Goal: Task Accomplishment & Management: Complete application form

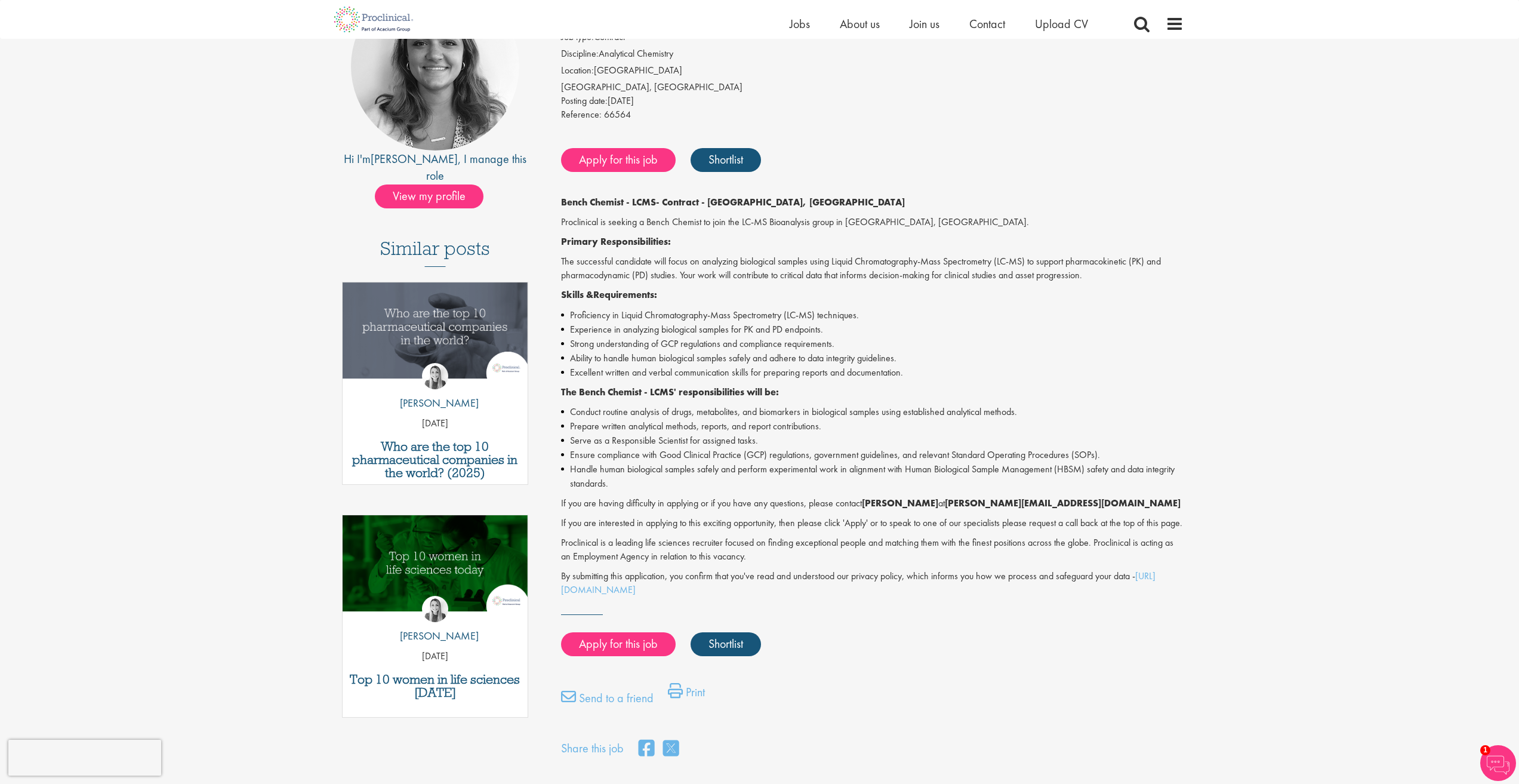
scroll to position [179, 0]
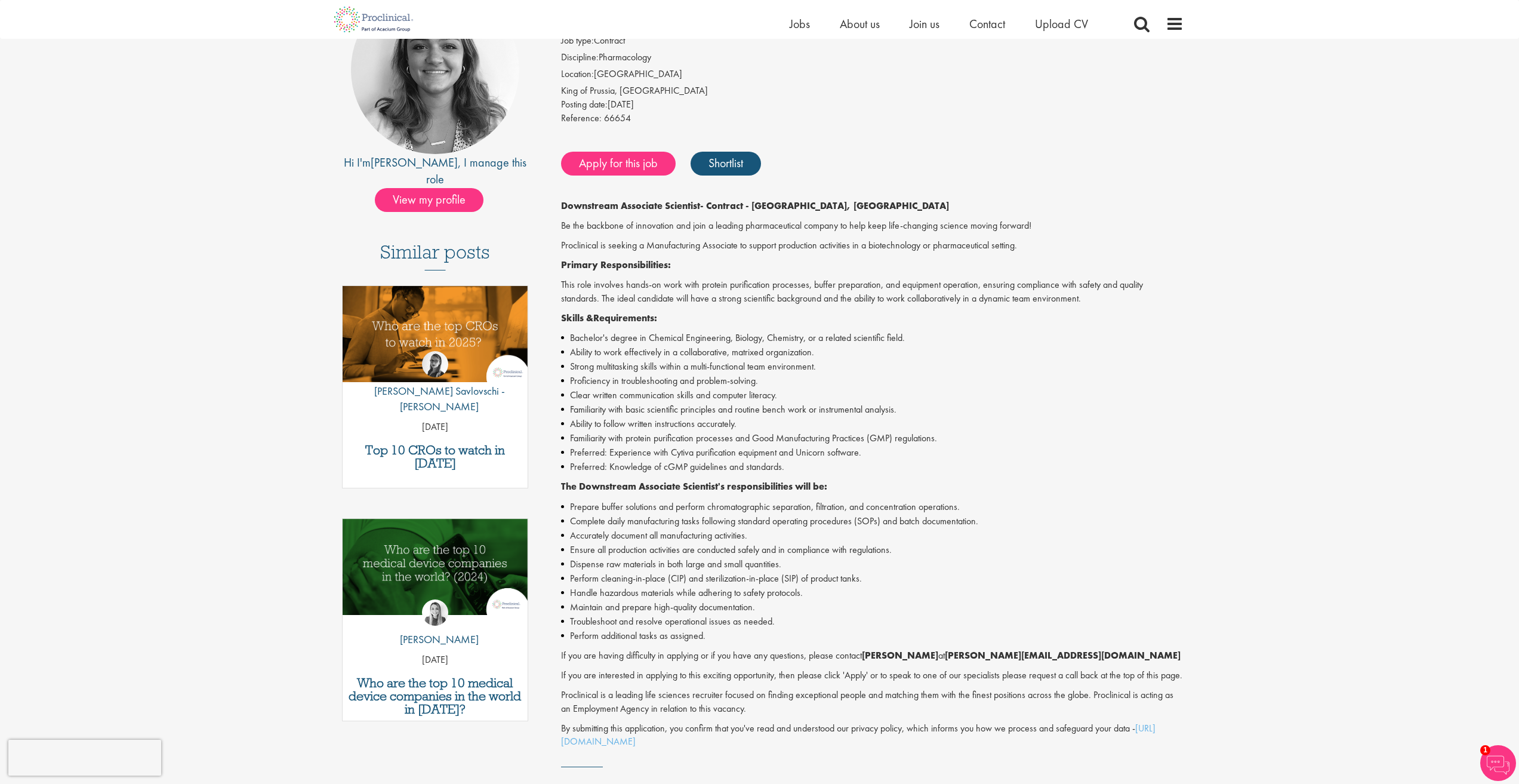
scroll to position [179, 0]
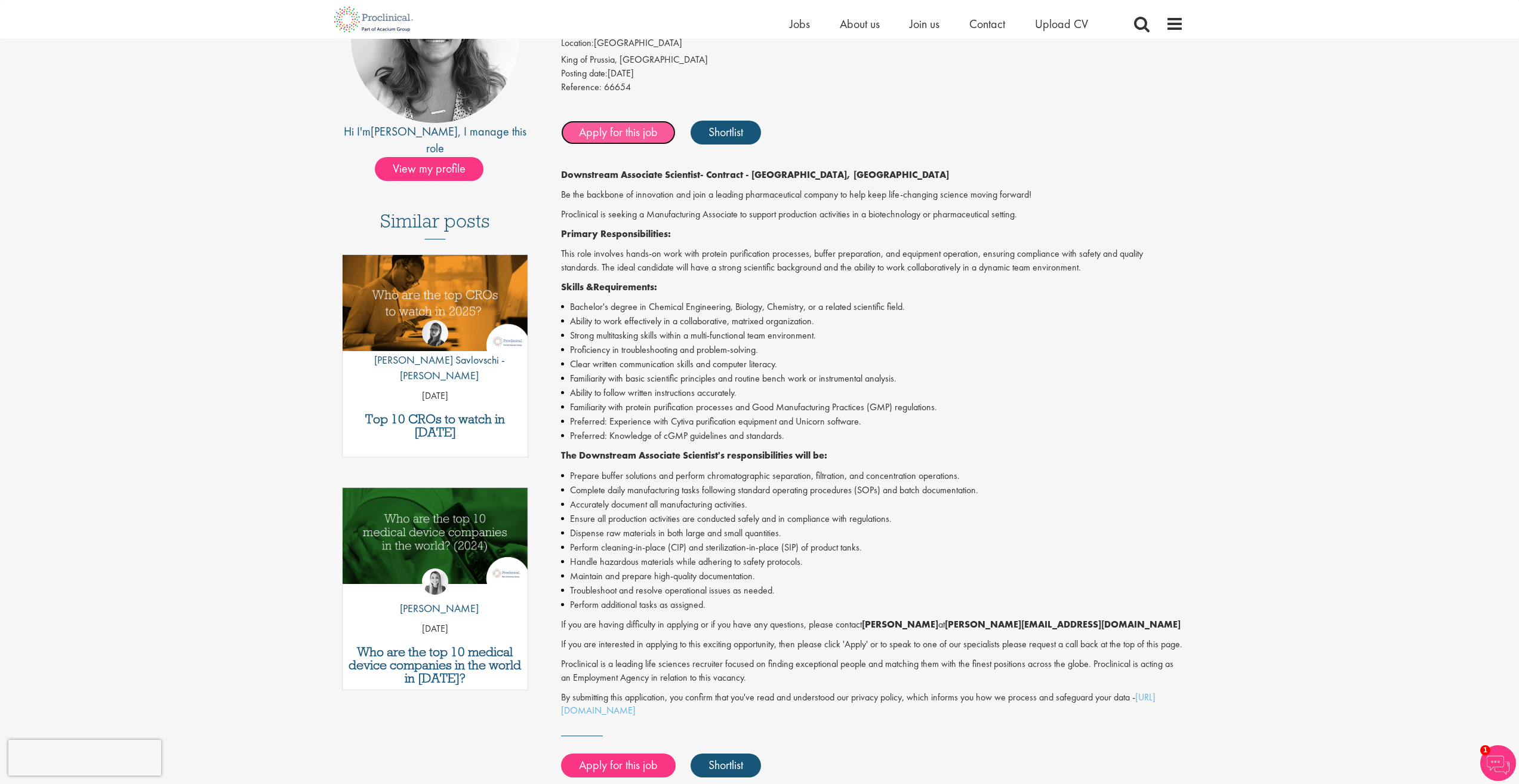
click at [643, 125] on link "Apply for this job" at bounding box center [619, 132] width 115 height 24
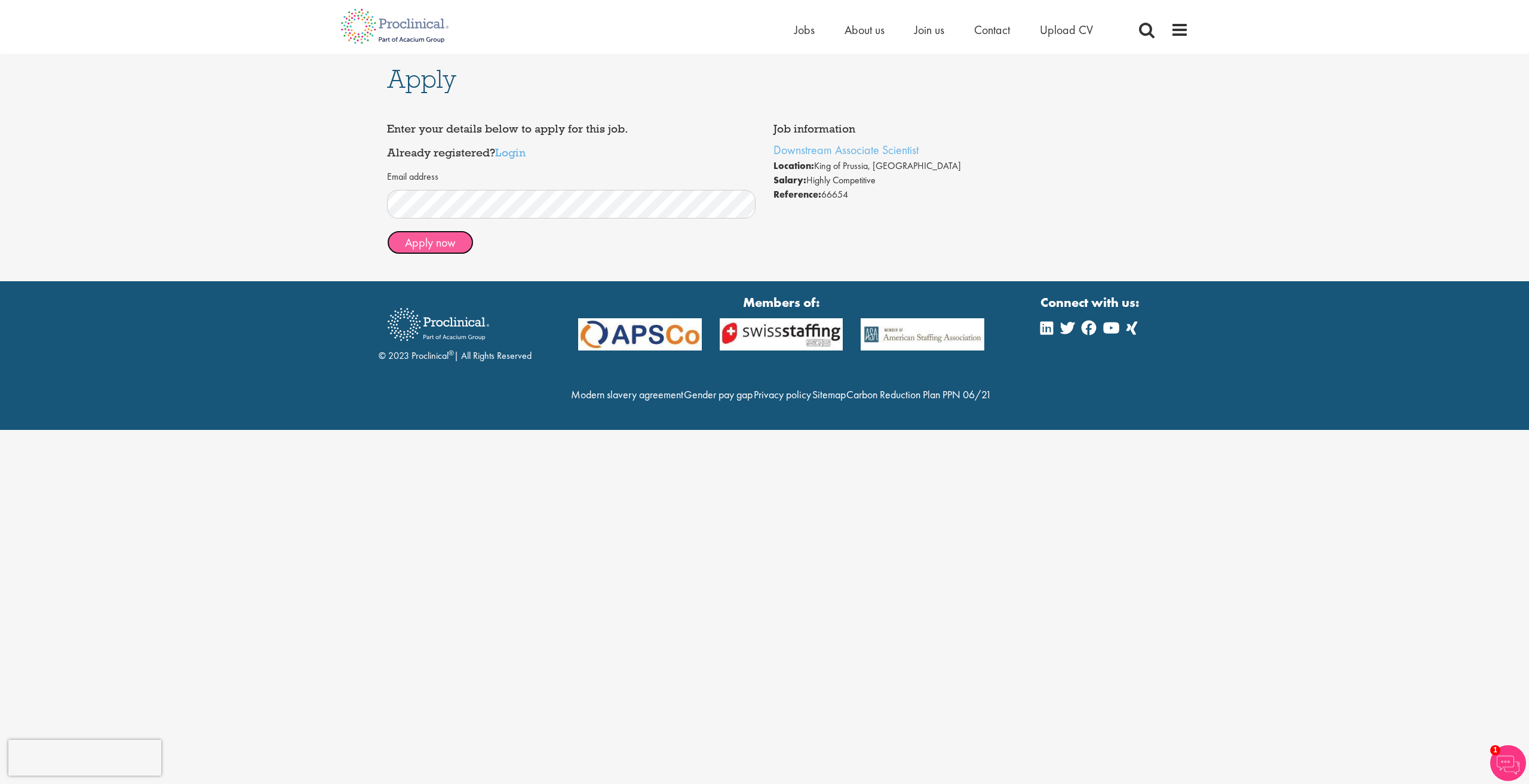
click at [436, 253] on button "Apply now" at bounding box center [429, 242] width 86 height 24
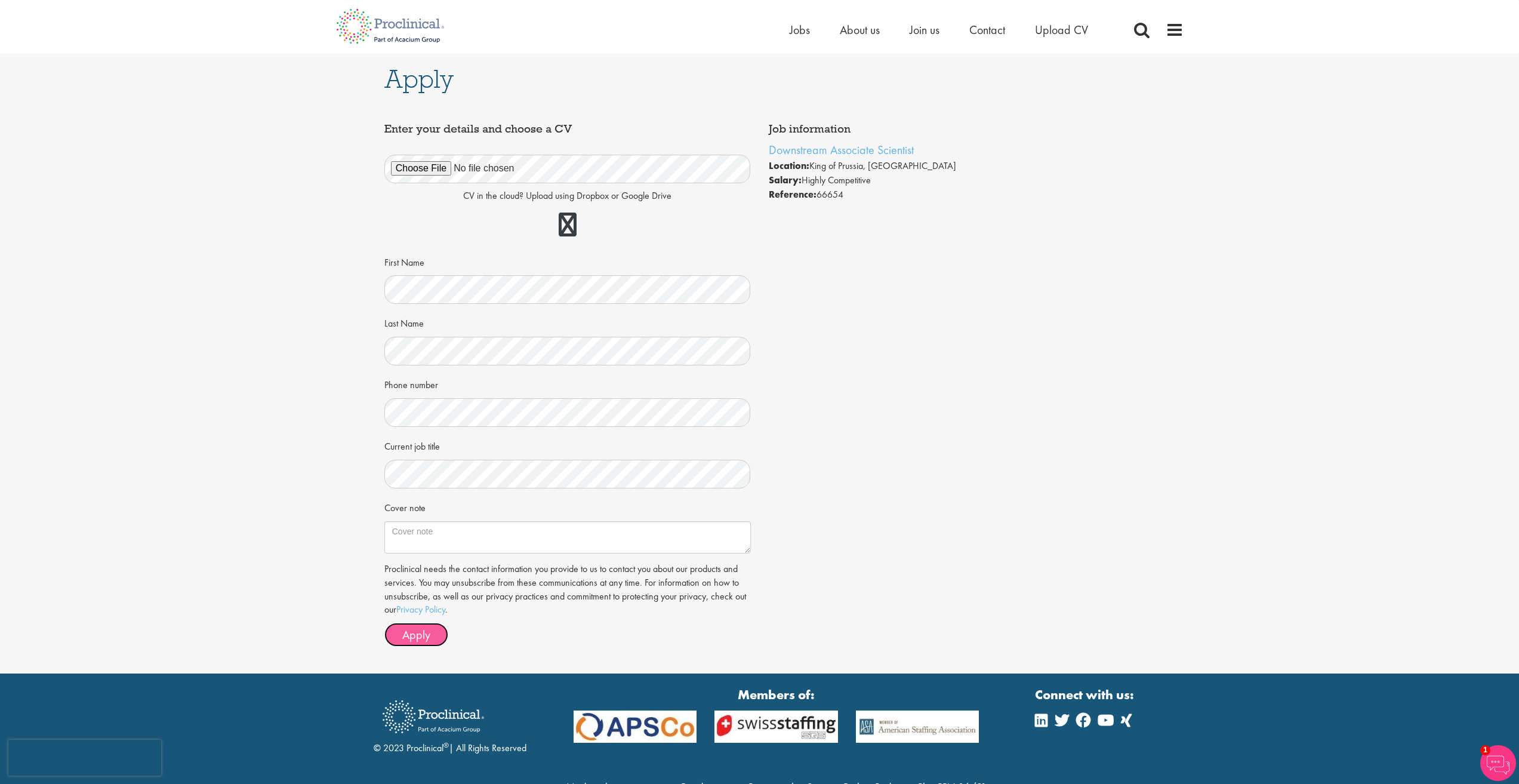
click at [424, 634] on span "Apply" at bounding box center [416, 634] width 28 height 16
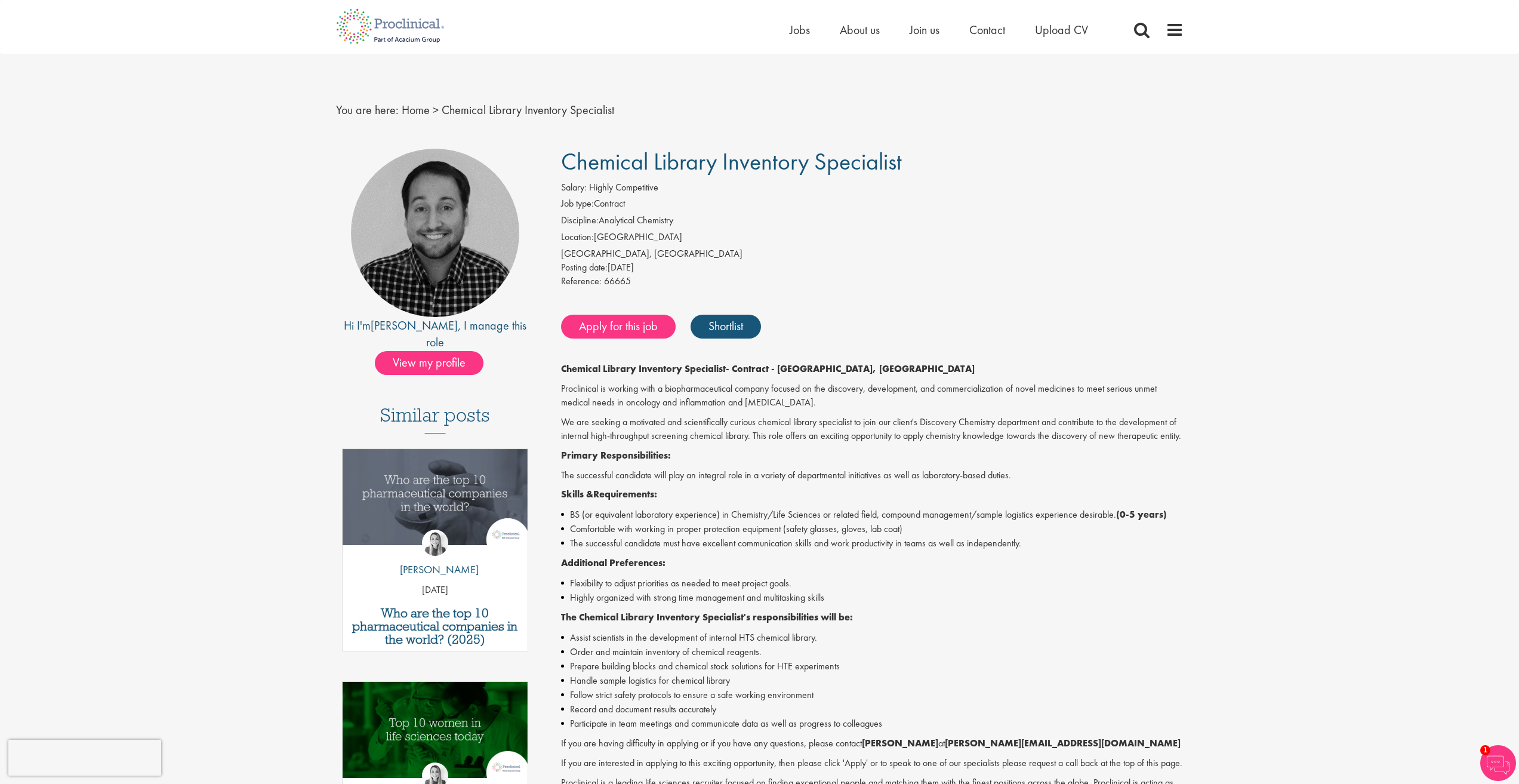
click at [631, 341] on div "Apply for this job Shortlist" at bounding box center [871, 326] width 626 height 36
click at [630, 326] on link "Apply for this job" at bounding box center [619, 326] width 115 height 24
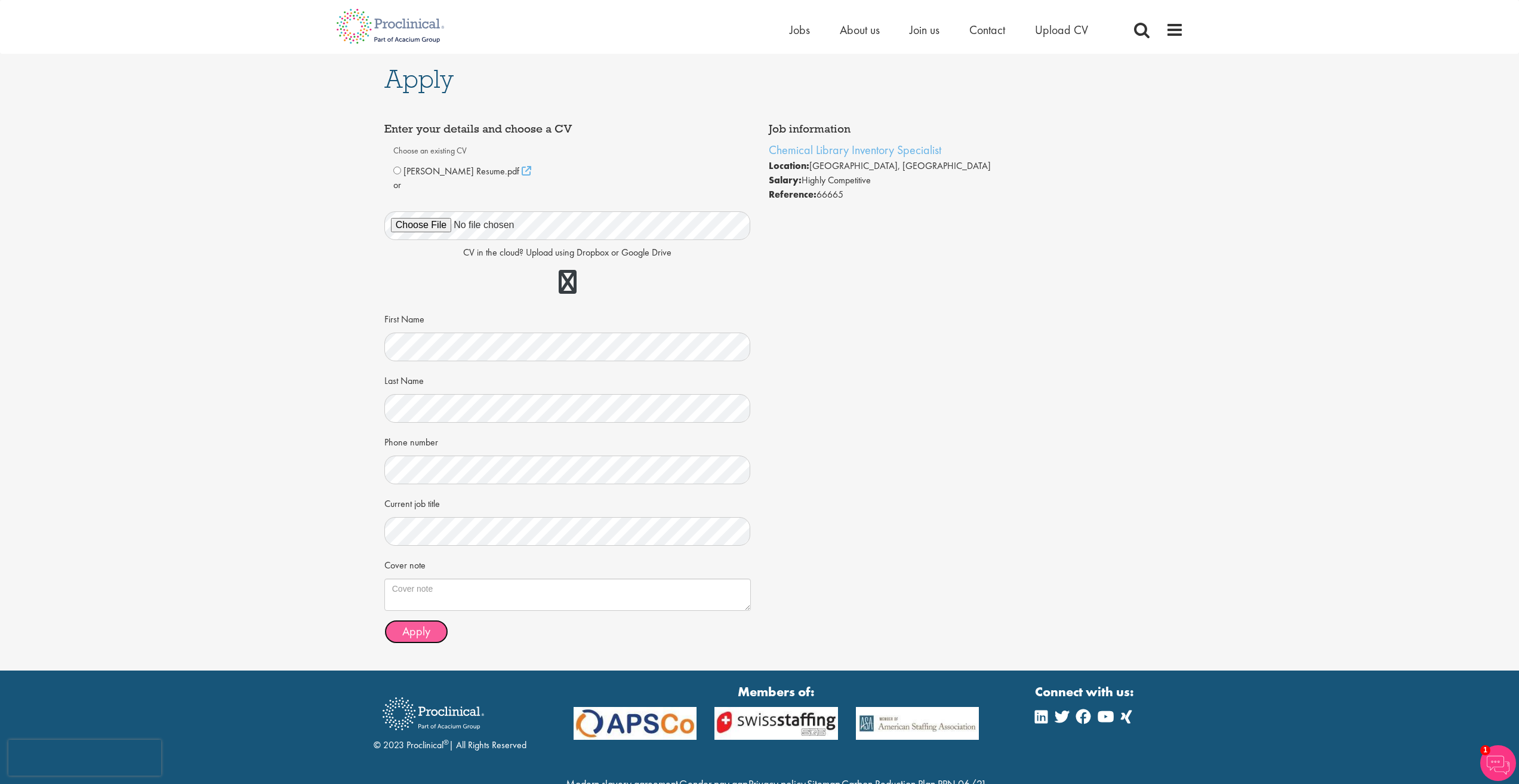
click at [421, 631] on span "Apply" at bounding box center [416, 631] width 28 height 16
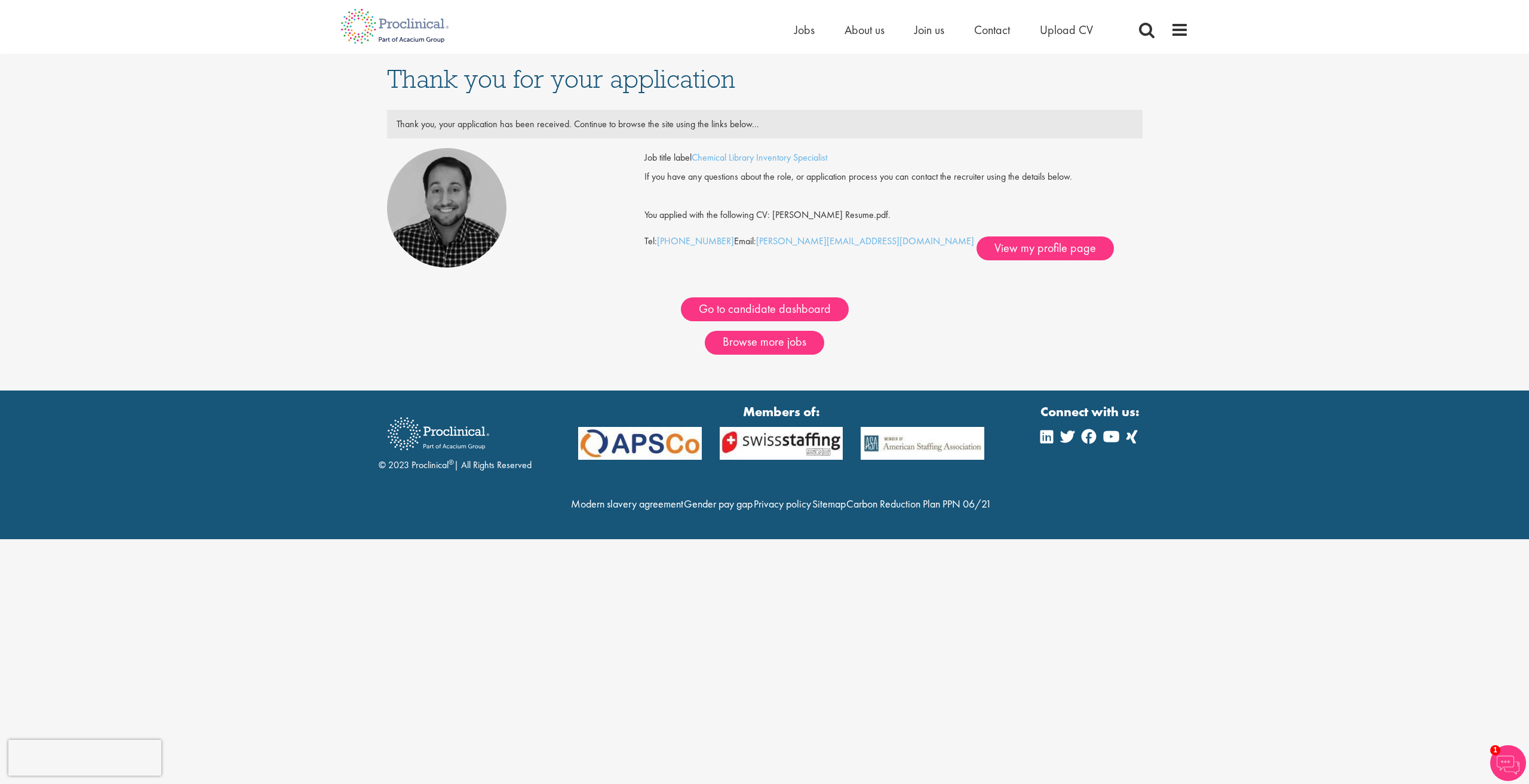
click at [574, 306] on div "Go to candidate dashboard" at bounding box center [764, 309] width 773 height 24
click at [289, 278] on div "Thank you for your application Thank you, your application has been received. C…" at bounding box center [764, 222] width 1546 height 337
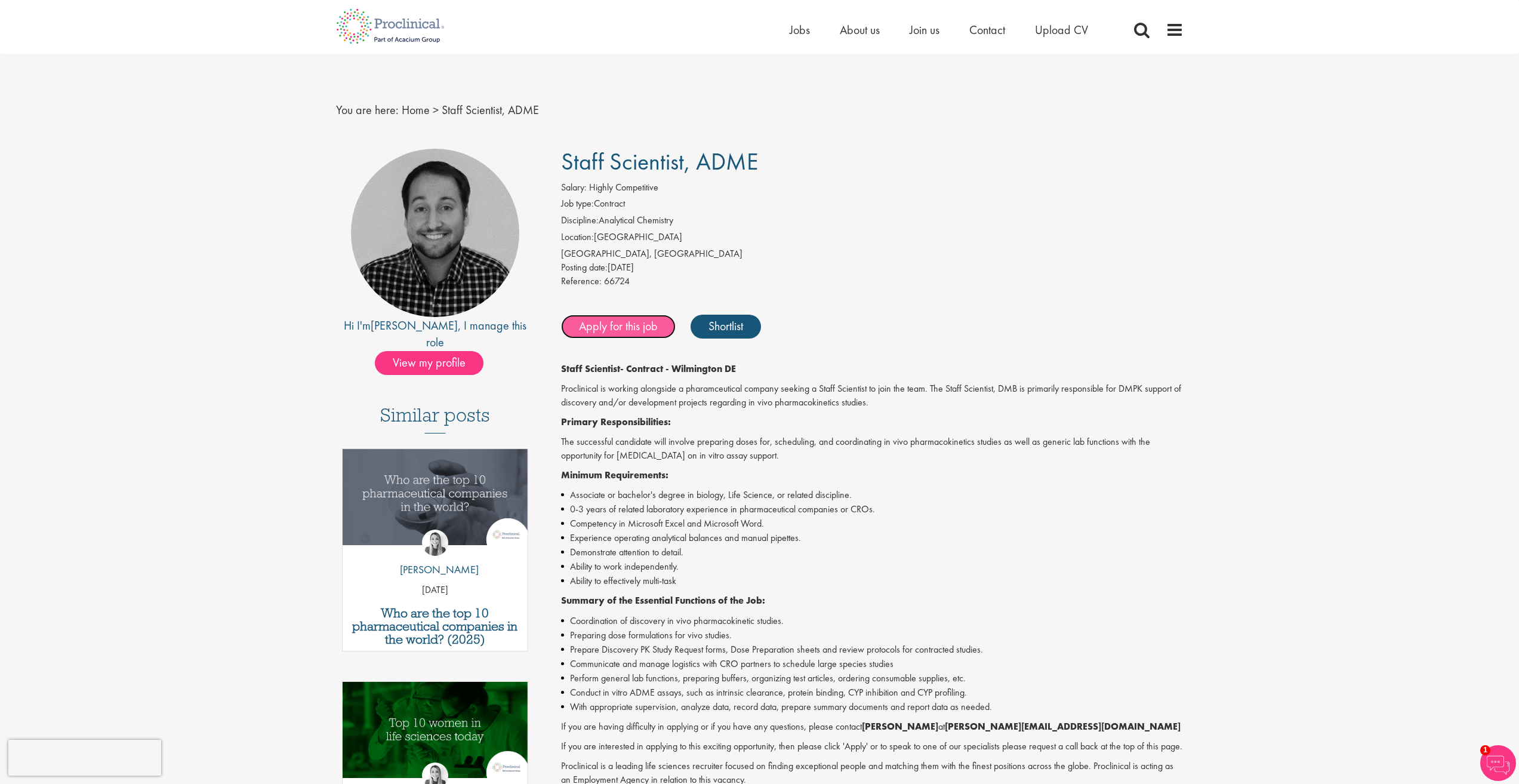
click at [581, 333] on link "Apply for this job" at bounding box center [619, 326] width 115 height 24
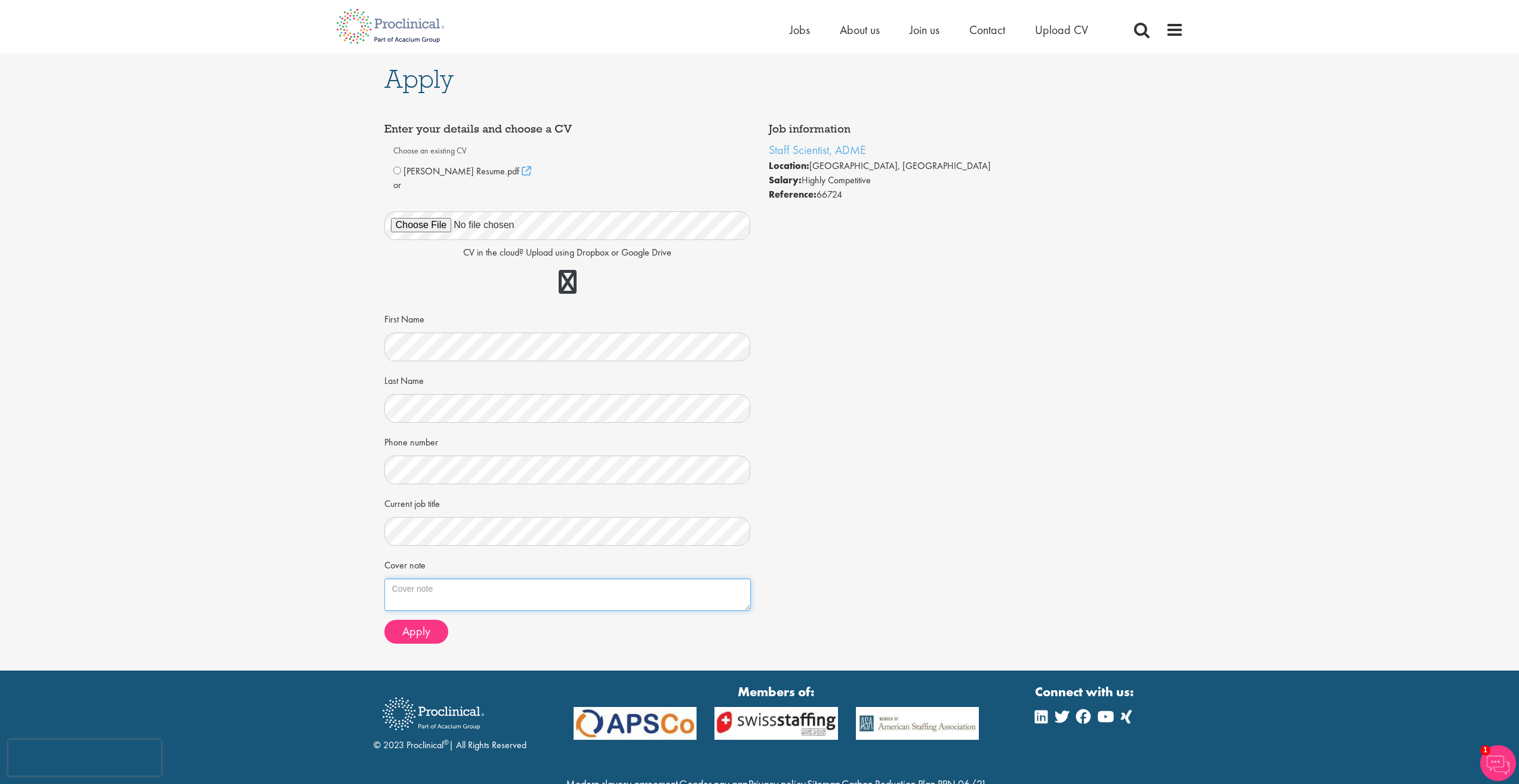
click at [406, 607] on textarea "Cover note" at bounding box center [567, 594] width 367 height 32
click at [403, 624] on span "Apply" at bounding box center [416, 631] width 28 height 16
